Goal: Task Accomplishment & Management: Use online tool/utility

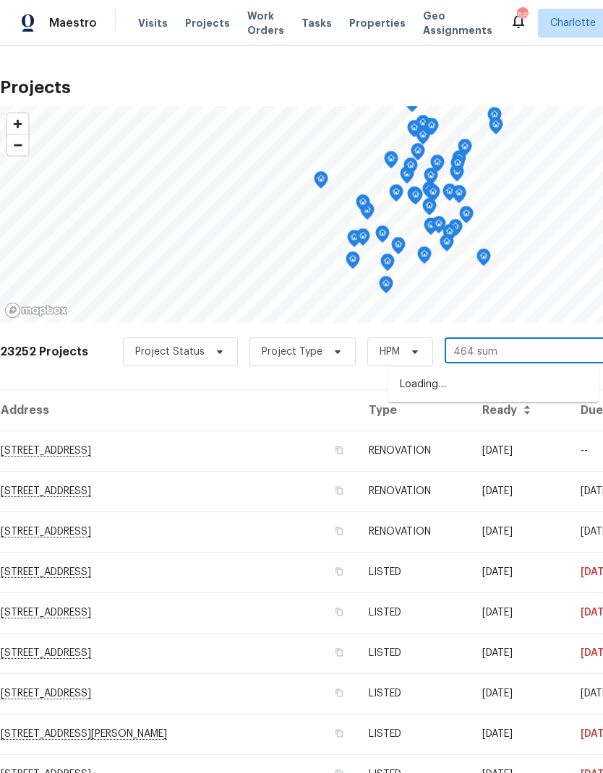
type input "464 summ"
click at [552, 385] on li "[STREET_ADDRESS]" at bounding box center [493, 385] width 210 height 25
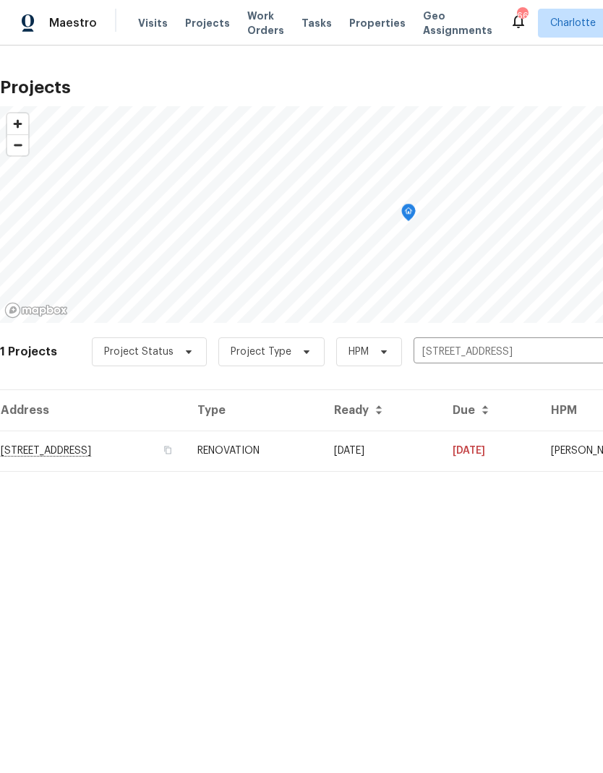
click at [441, 455] on td "[DATE]" at bounding box center [381, 451] width 119 height 40
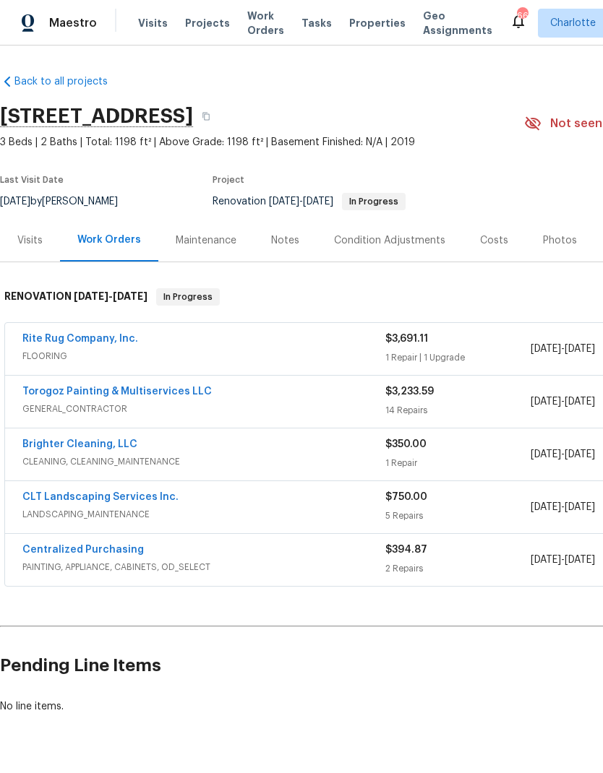
click at [27, 396] on link "Torogoz Painting & Multiservices LLC" at bounding box center [116, 392] width 189 height 10
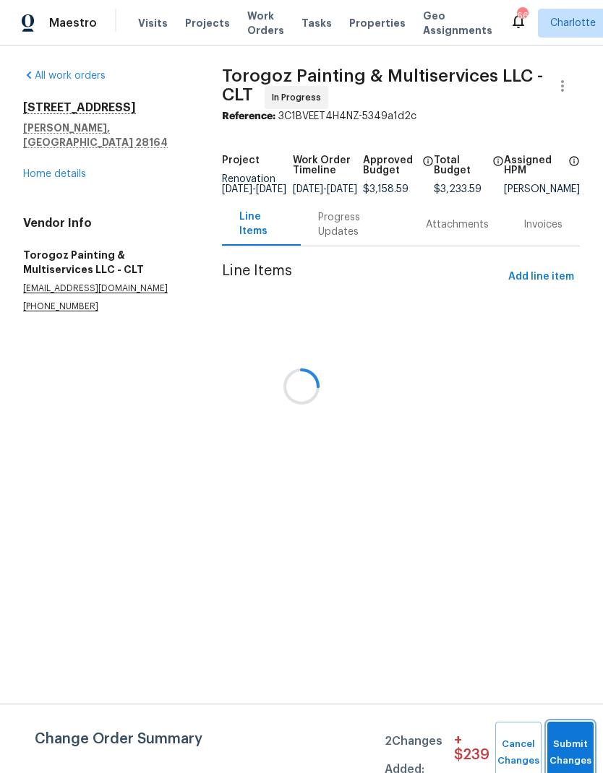
click at [562, 749] on button "Submit Changes" at bounding box center [570, 753] width 46 height 62
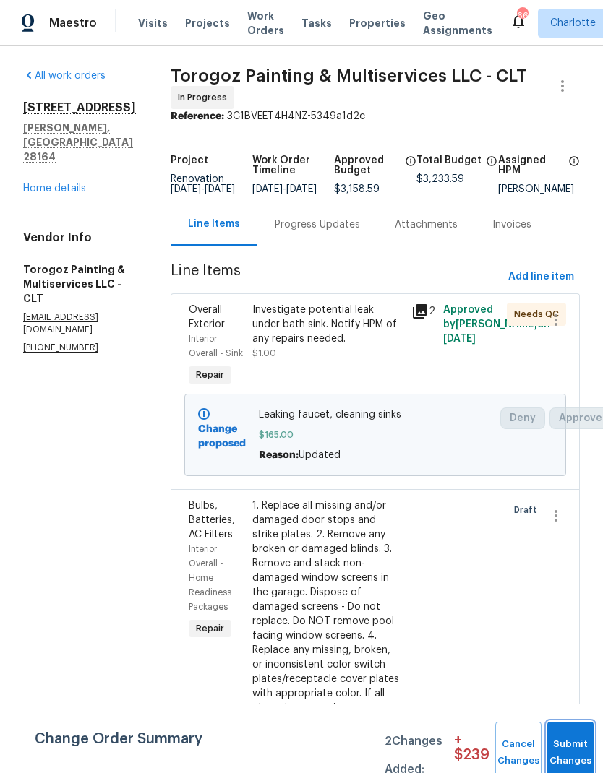
click at [564, 749] on button "Submit Changes" at bounding box center [570, 753] width 46 height 62
click at [562, 737] on button "Submit Changes" at bounding box center [570, 753] width 46 height 62
click at [559, 749] on button "Submit Changes" at bounding box center [570, 753] width 46 height 62
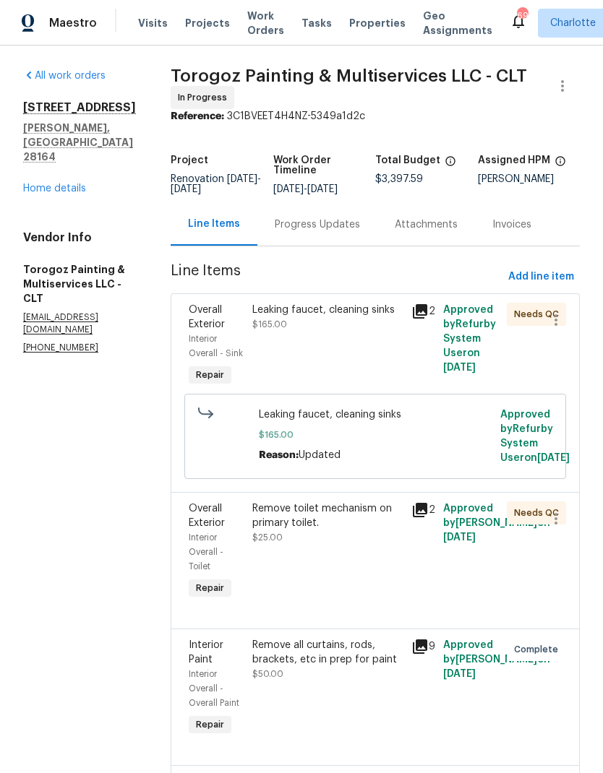
click at [43, 184] on link "Home details" at bounding box center [54, 189] width 63 height 10
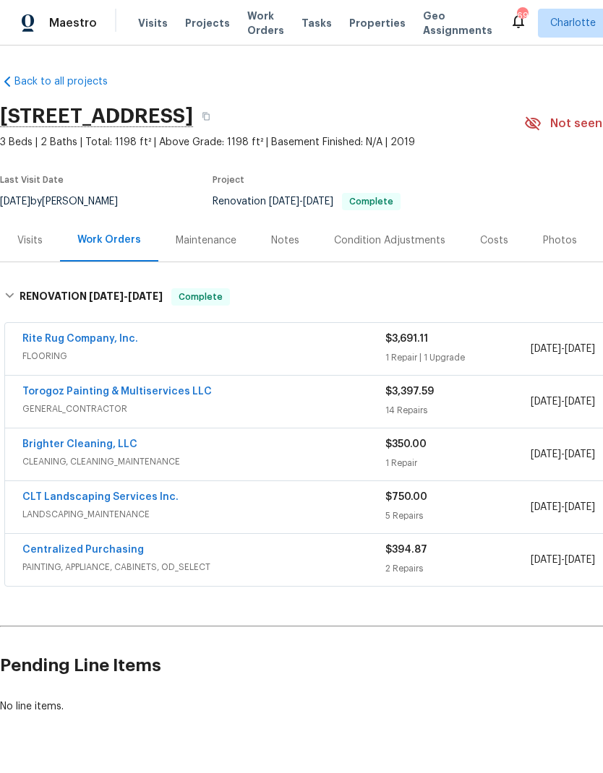
scroll to position [0, -1]
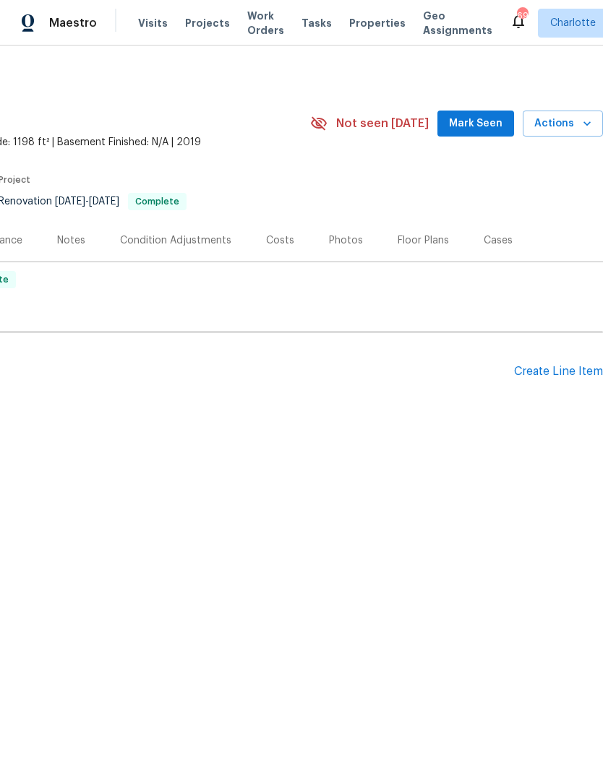
scroll to position [0, 214]
click at [581, 121] on icon "button" at bounding box center [587, 123] width 14 height 14
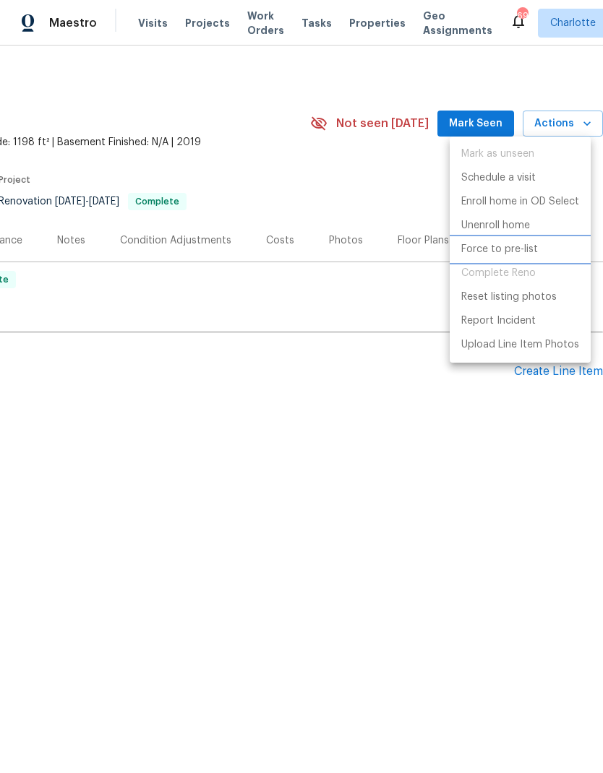
click at [514, 247] on p "Force to pre-list" at bounding box center [499, 249] width 77 height 15
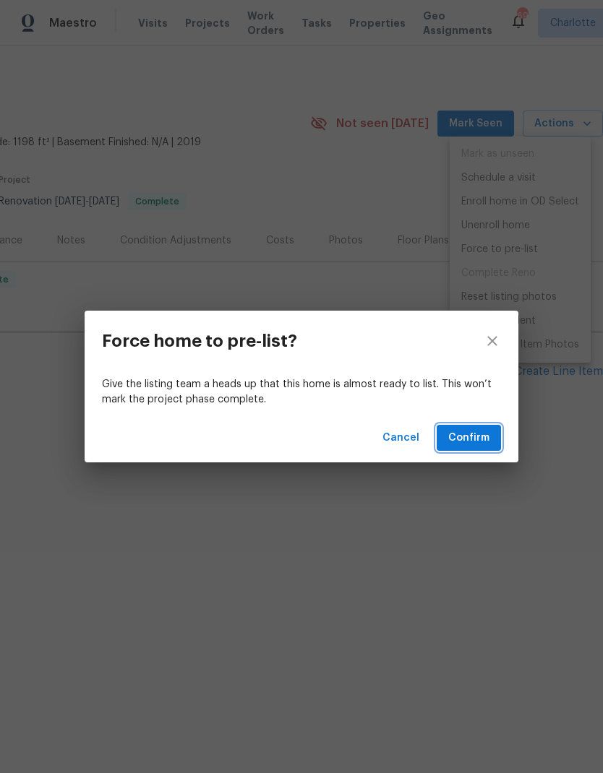
click at [475, 437] on span "Confirm" at bounding box center [468, 438] width 41 height 18
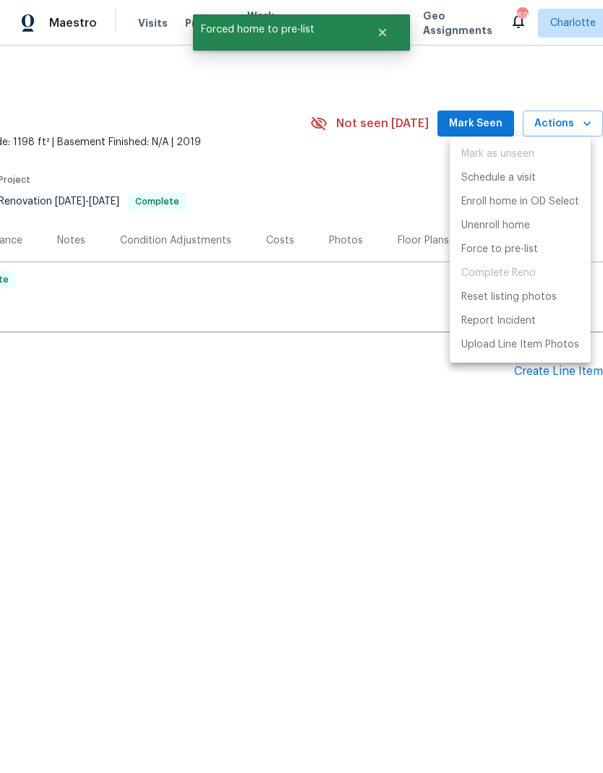
click at [430, 478] on div at bounding box center [301, 386] width 603 height 773
